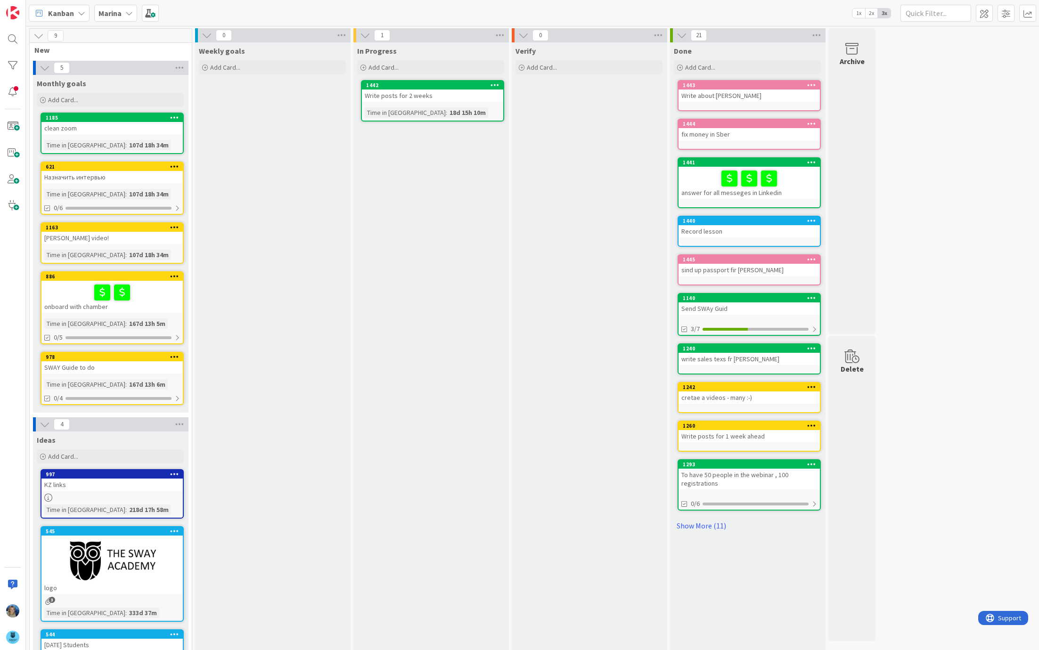
click at [128, 15] on icon at bounding box center [129, 13] width 8 height 8
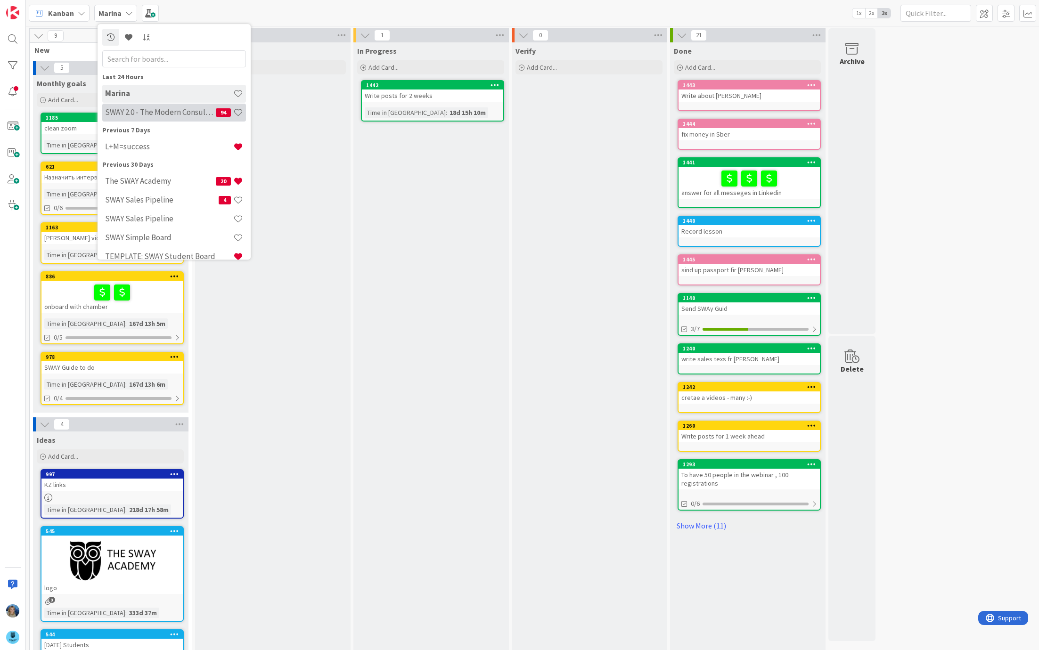
click at [157, 112] on h4 "SWAY 2.0 - The Modern Consulting Blueprint" at bounding box center [160, 112] width 111 height 9
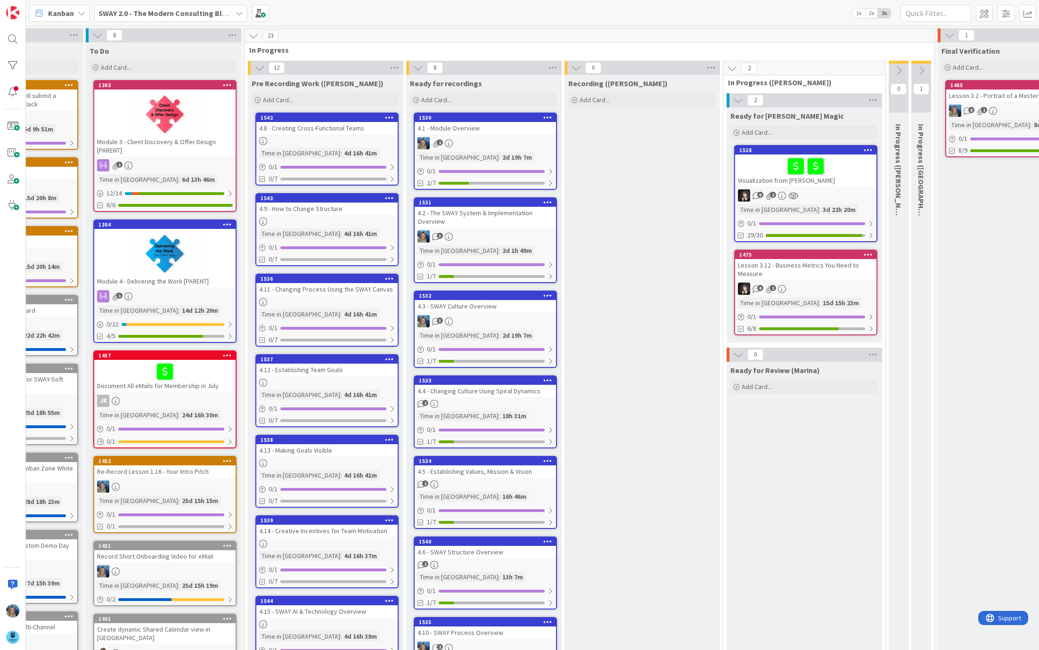
scroll to position [0, 107]
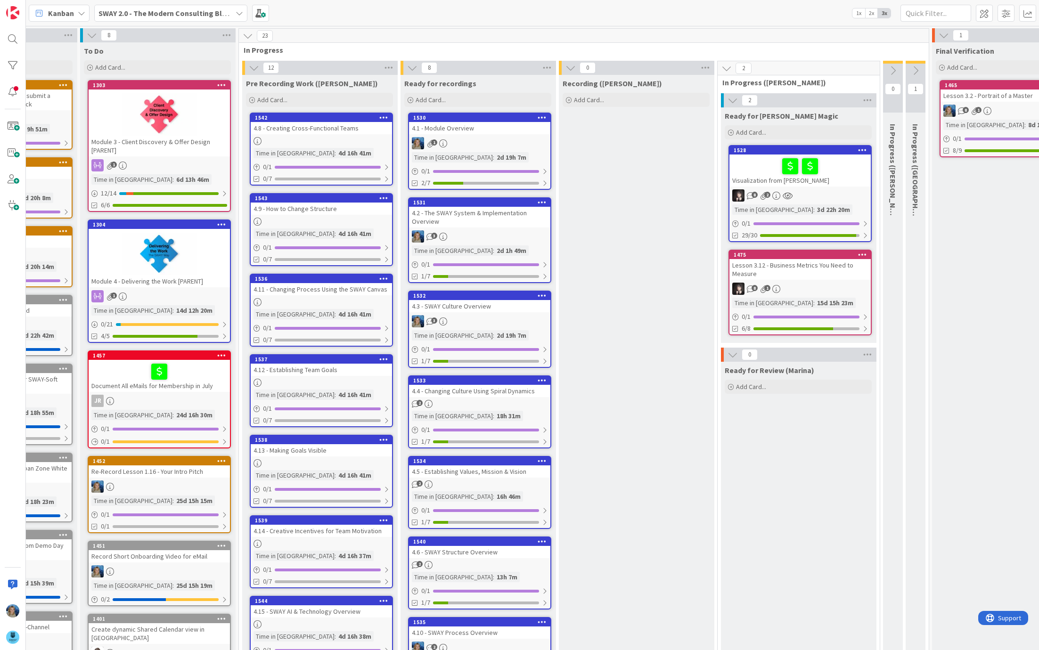
click at [306, 136] on link "1542 4.8 - Creating Cross-Functional Teams Time in Column : 4d 16h 41m 0 / 1 0/7" at bounding box center [321, 149] width 143 height 73
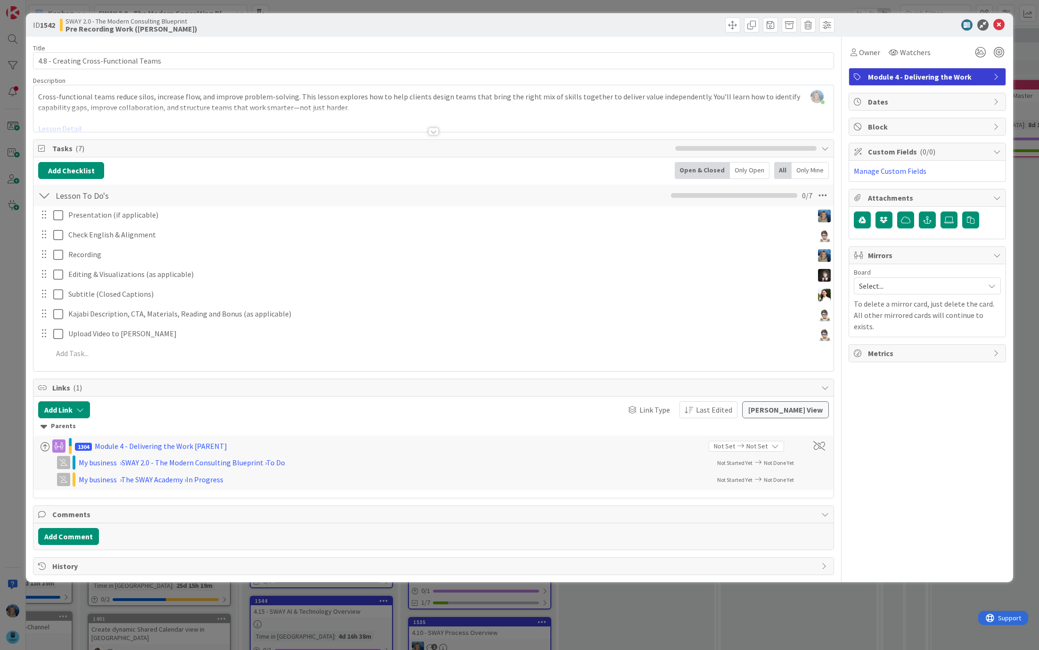
click at [72, 126] on div at bounding box center [433, 120] width 800 height 24
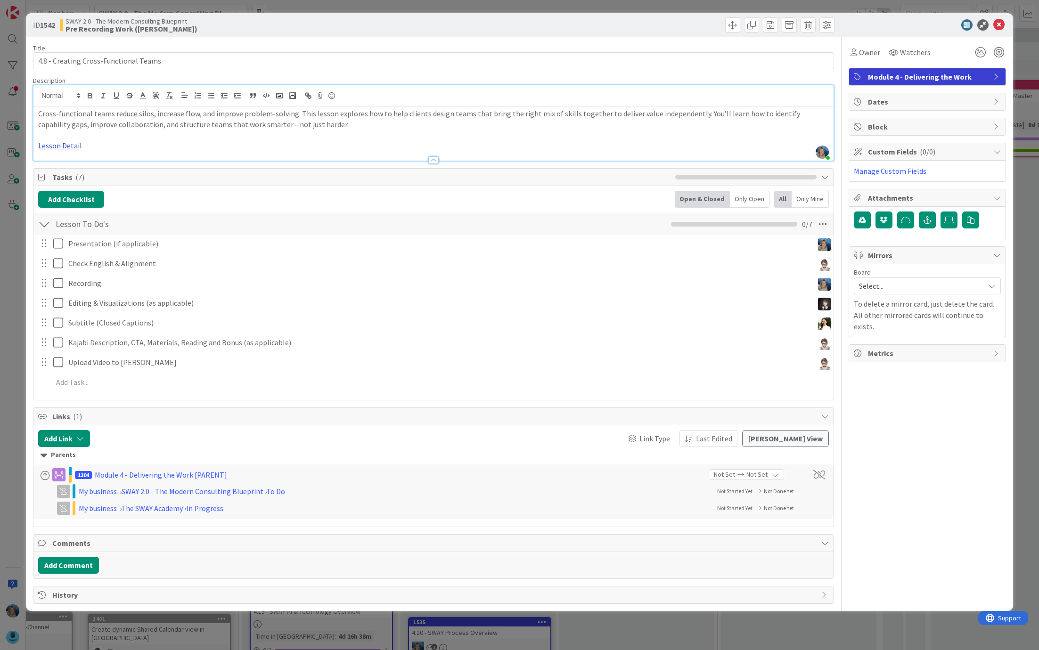
click at [65, 149] on link "Lesson Detail" at bounding box center [60, 145] width 44 height 9
click at [68, 162] on link "[URL][DOMAIN_NAME]" at bounding box center [69, 164] width 65 height 12
click at [717, 25] on icon at bounding box center [998, 24] width 11 height 11
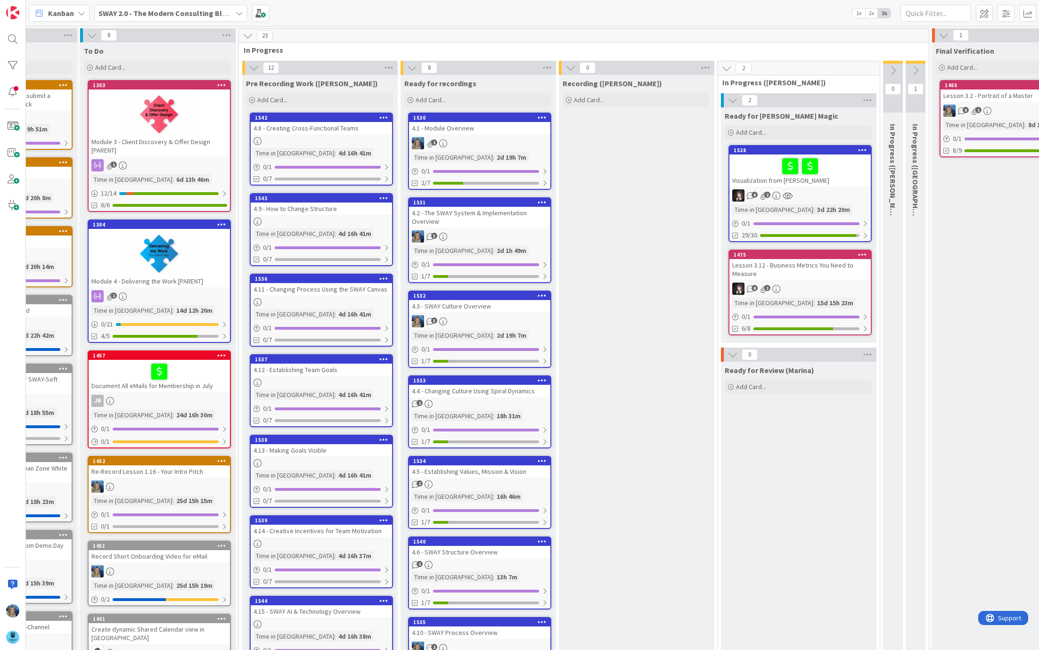
click at [506, 137] on div "1" at bounding box center [479, 143] width 141 height 12
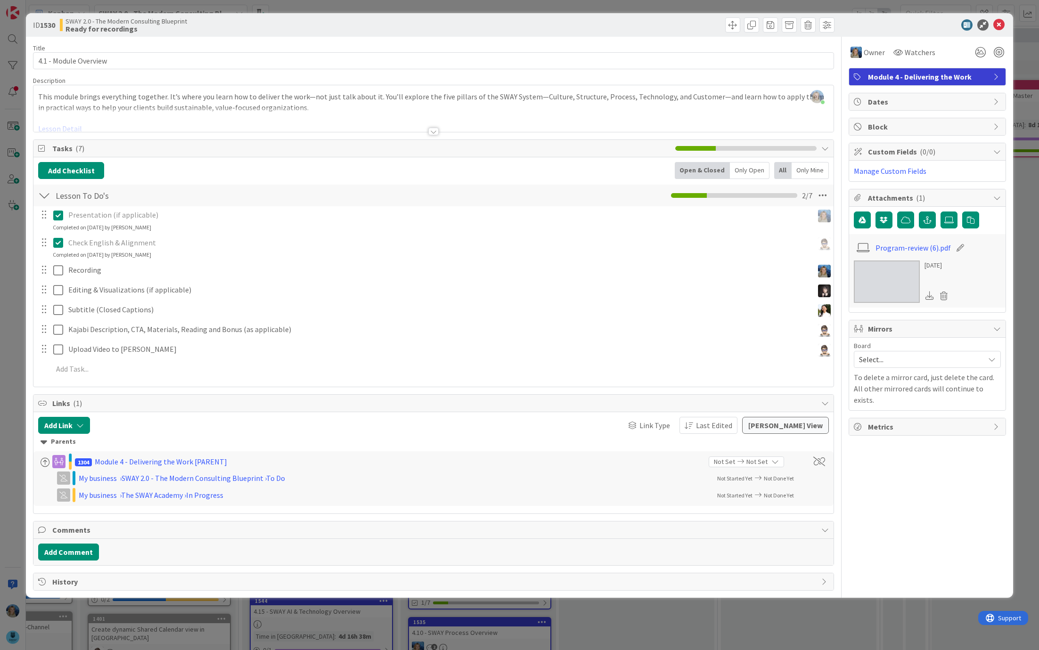
click at [69, 128] on div at bounding box center [433, 120] width 800 height 24
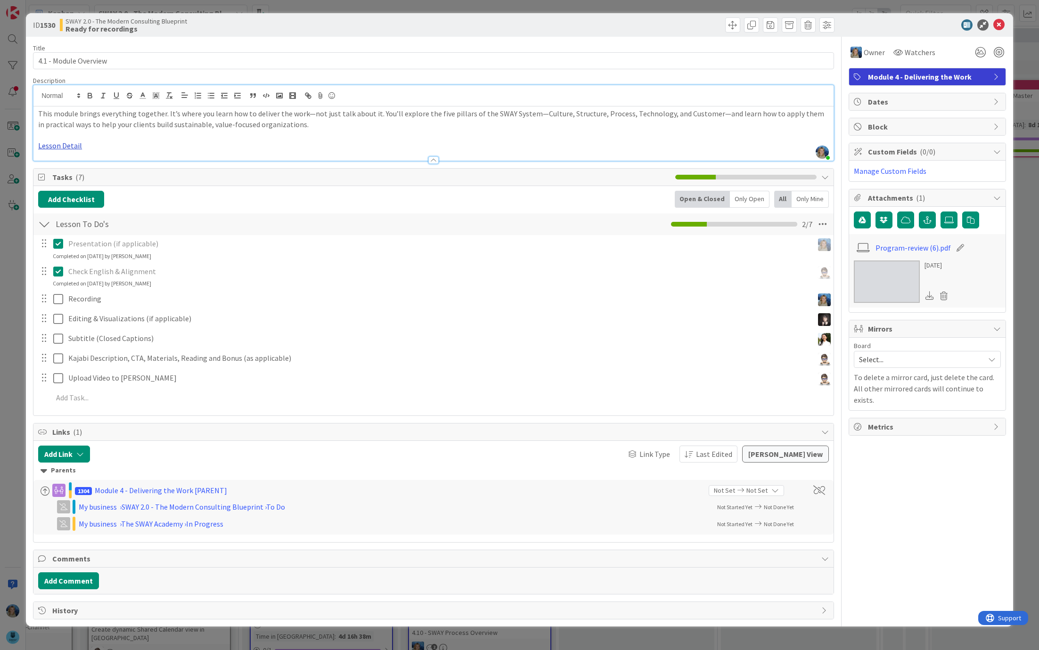
click at [64, 147] on link "Lesson Detail" at bounding box center [60, 145] width 44 height 9
click at [69, 163] on link "[URL][DOMAIN_NAME]" at bounding box center [69, 164] width 65 height 12
